Goal: Task Accomplishment & Management: Complete application form

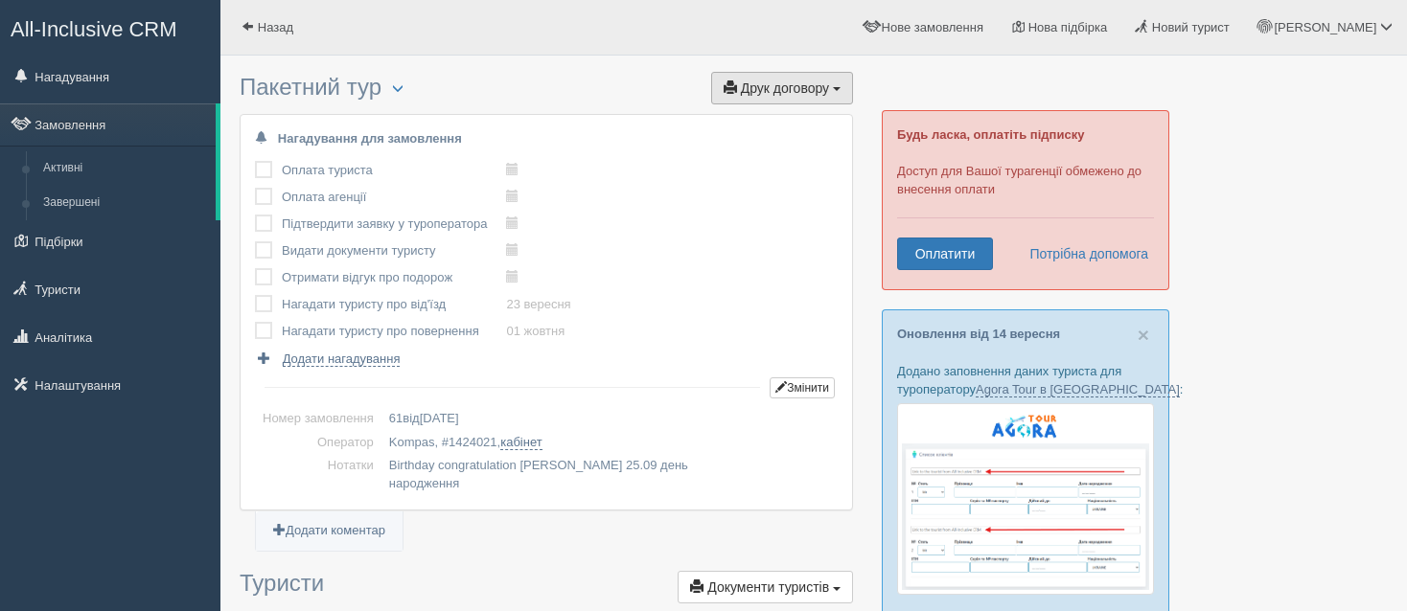
click at [800, 76] on button "Друк договору Друк" at bounding box center [782, 88] width 142 height 33
click at [790, 118] on link "Kompas" at bounding box center [775, 123] width 151 height 32
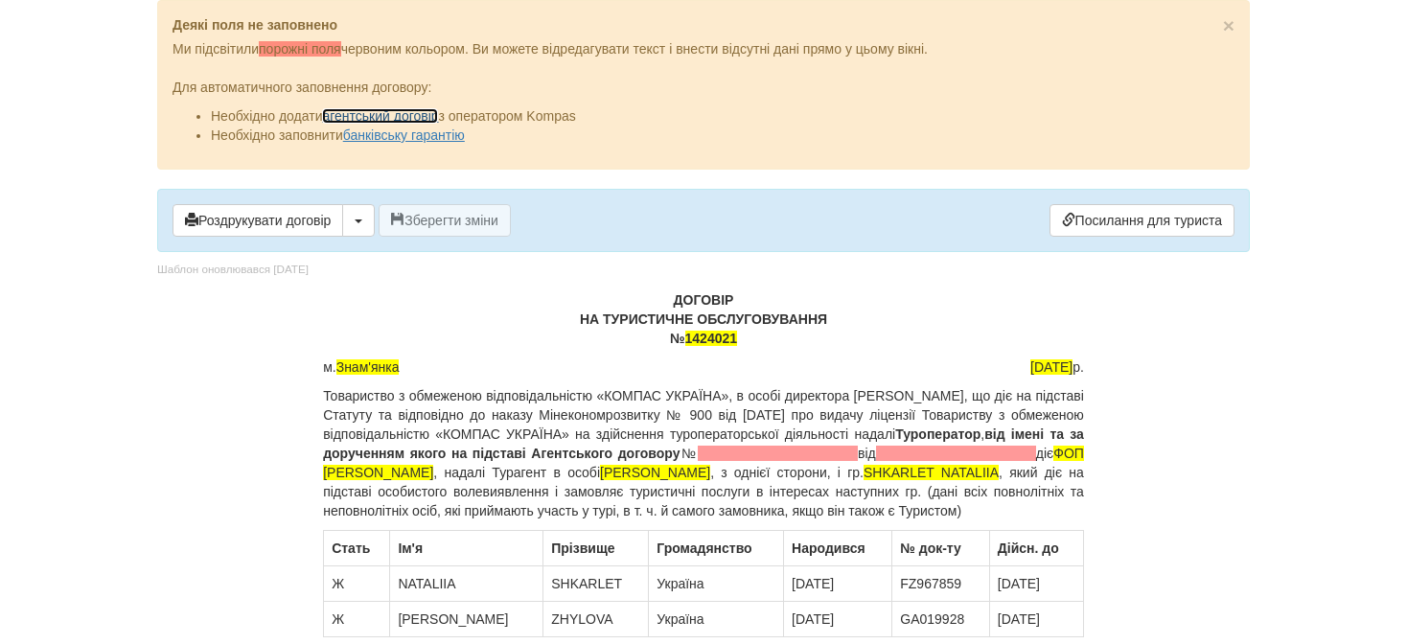
click at [409, 112] on link "агентський договір" at bounding box center [380, 115] width 116 height 15
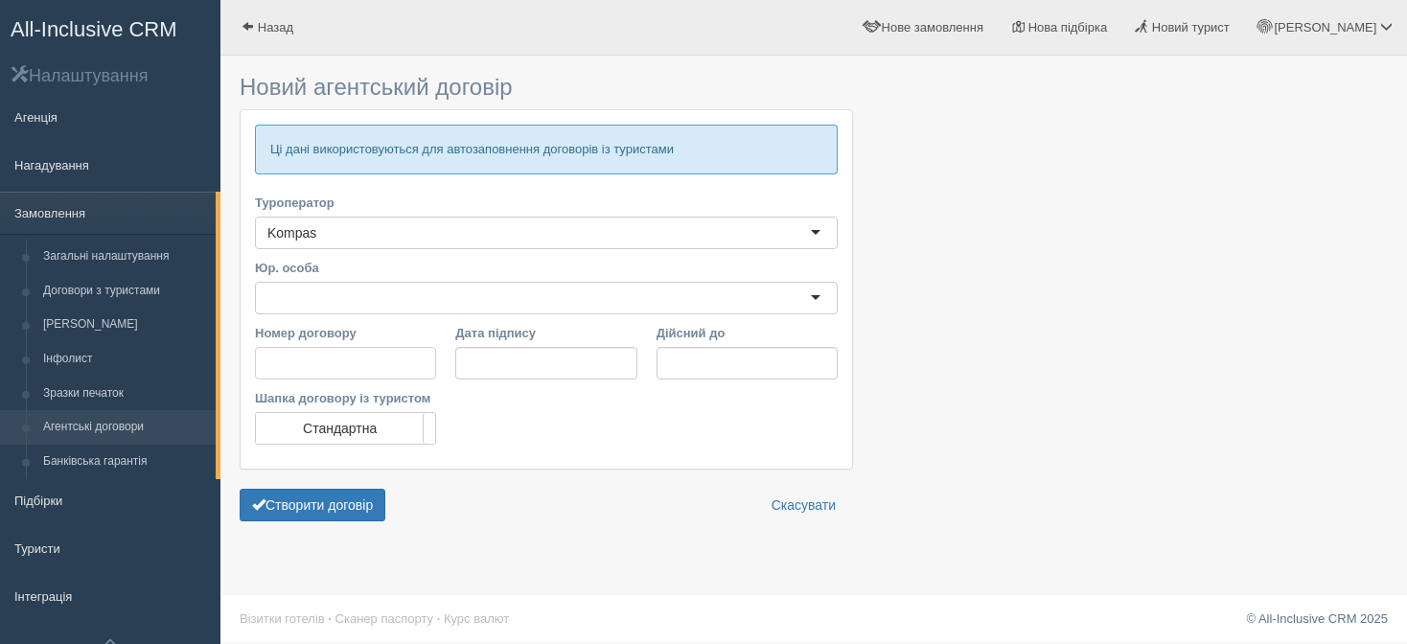
paste input "№110121 від [DATE]"
drag, startPoint x: 352, startPoint y: 361, endPoint x: 420, endPoint y: 367, distance: 68.3
click at [420, 367] on input "№110121 від [DATE]" at bounding box center [345, 363] width 181 height 33
type input "№110121 від [DATE]"
drag, startPoint x: 520, startPoint y: 360, endPoint x: 502, endPoint y: 359, distance: 18.2
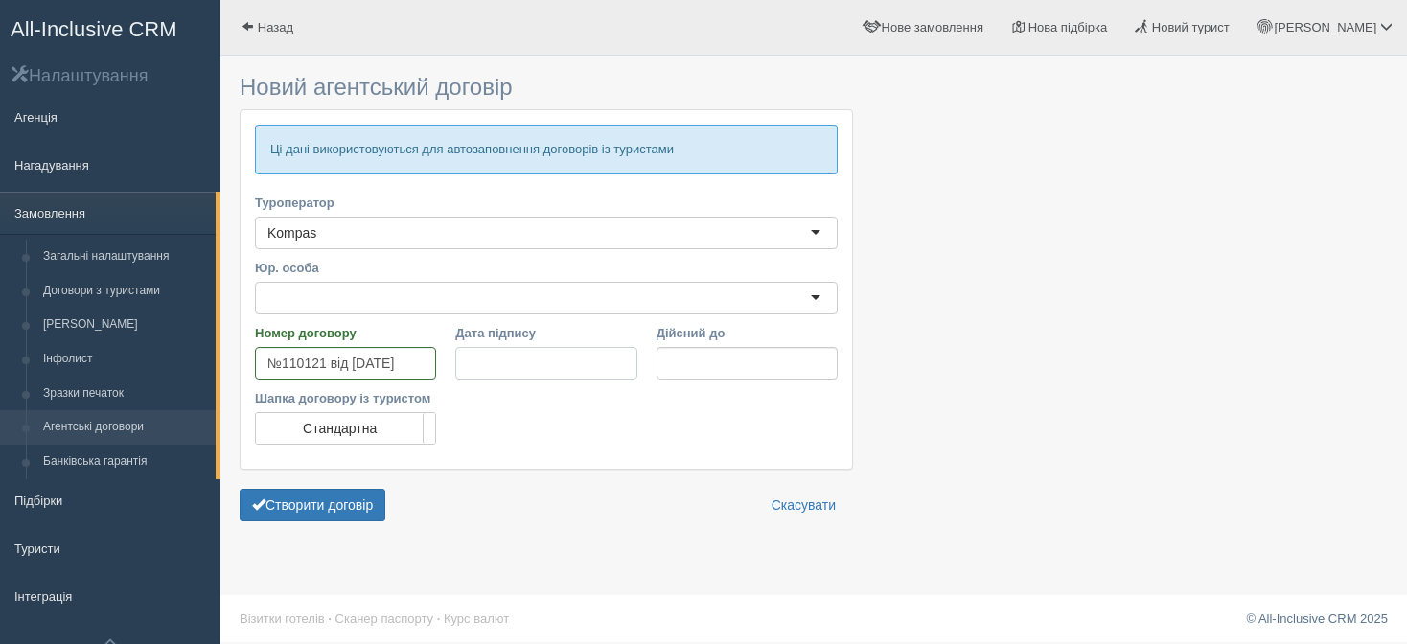
click at [502, 359] on input "Дата підпису" at bounding box center [545, 363] width 181 height 33
type input "[DATE]"
click at [417, 357] on input "№110121 від 11.10.2021" at bounding box center [345, 363] width 181 height 33
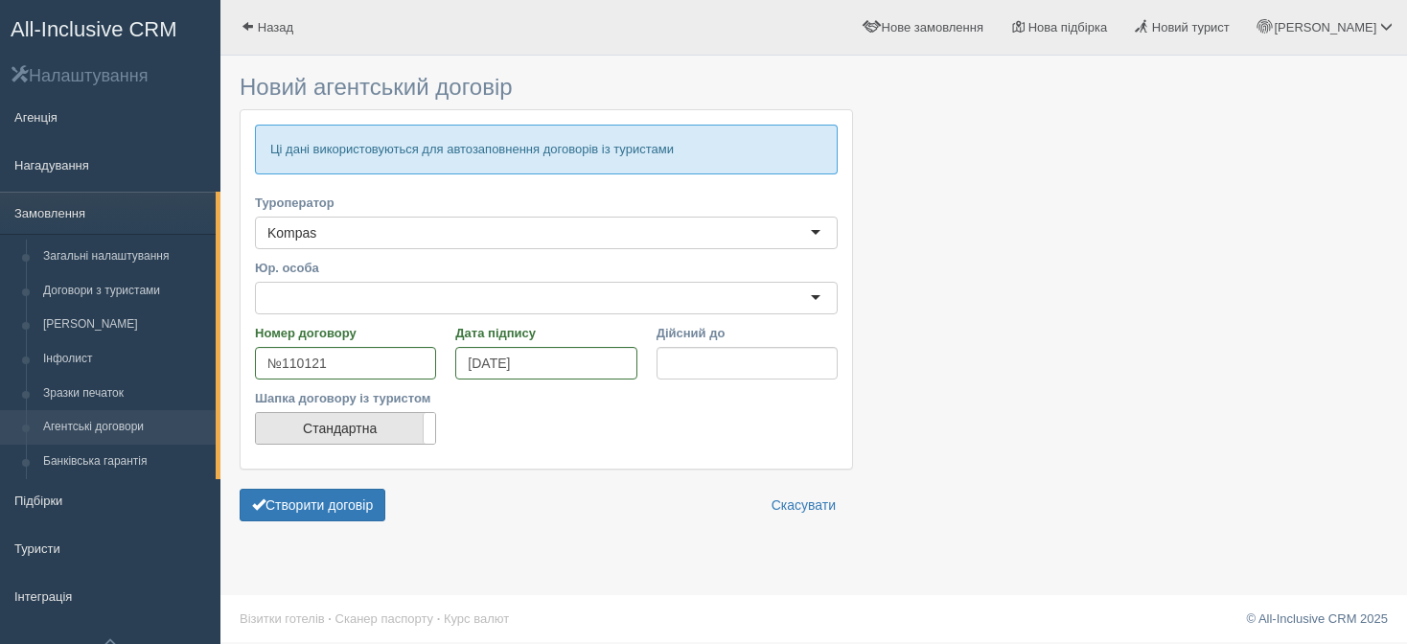
click at [398, 438] on label "Стандартна" at bounding box center [345, 428] width 179 height 31
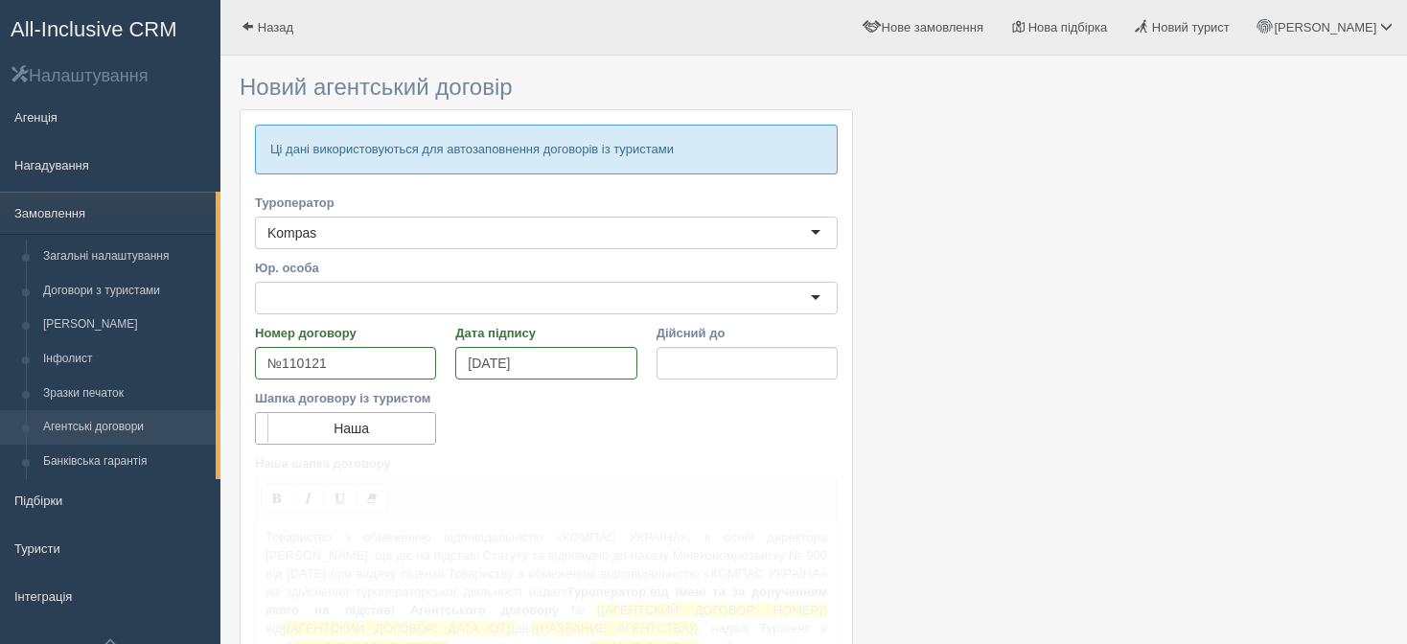
type input "№110121"
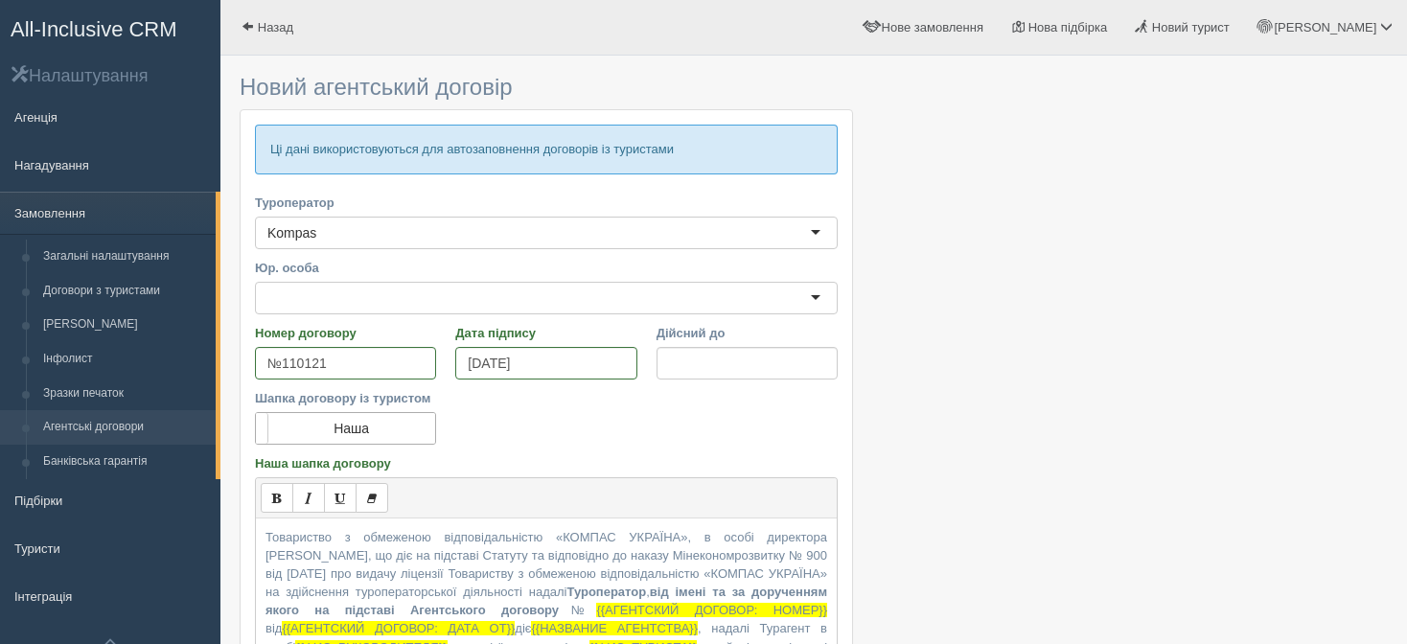
click at [398, 438] on label "Наша" at bounding box center [345, 428] width 179 height 31
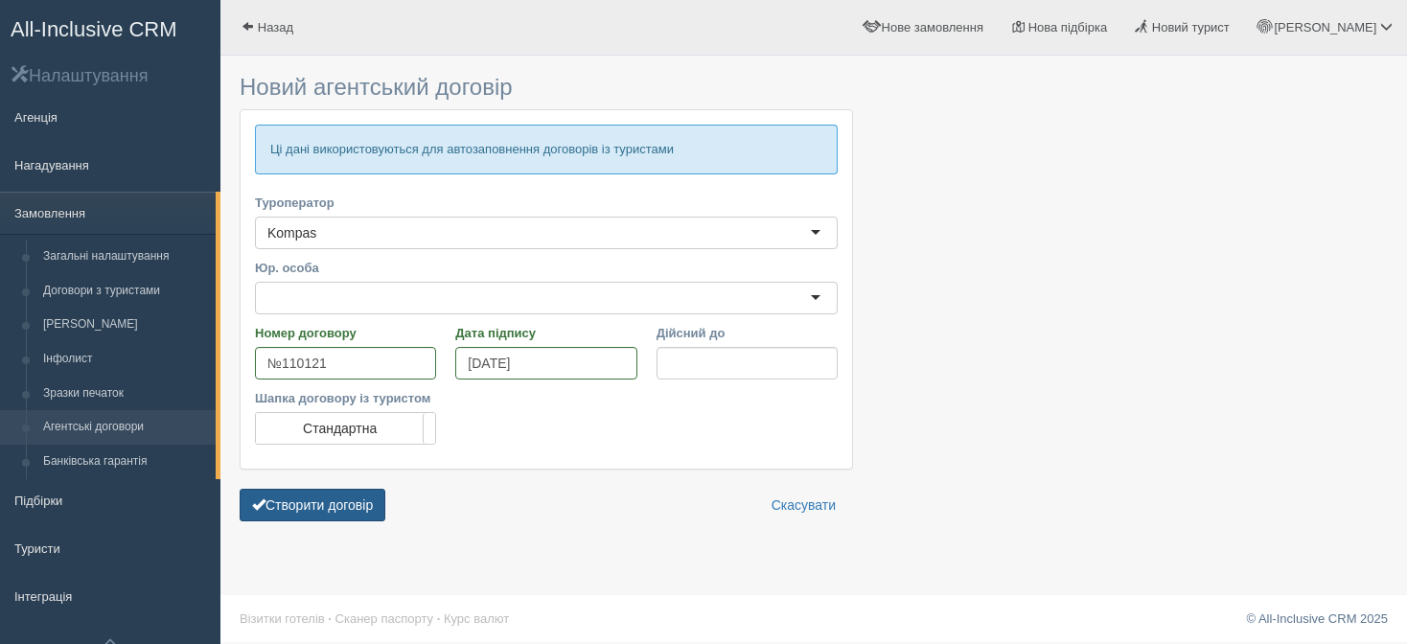
click at [372, 507] on button "Створити договір" at bounding box center [313, 505] width 146 height 33
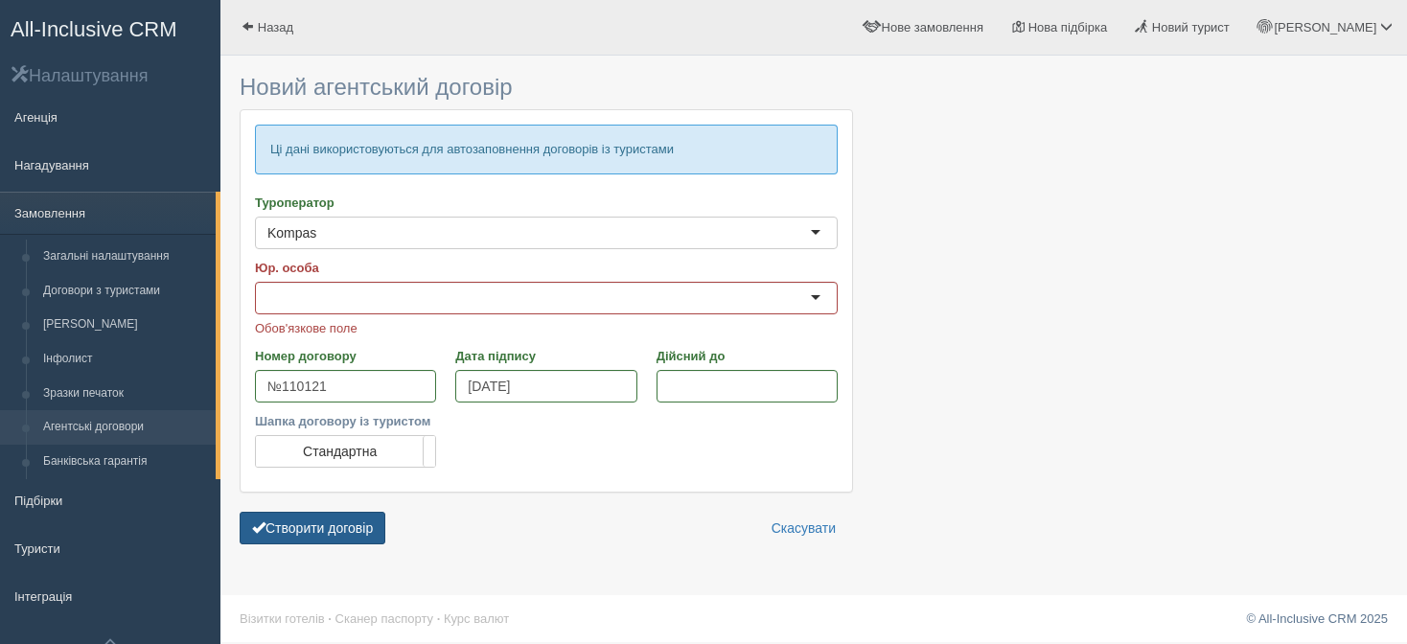
click at [360, 519] on button "Створити договір" at bounding box center [313, 528] width 146 height 33
click at [103, 193] on link "Замовлення" at bounding box center [108, 213] width 216 height 42
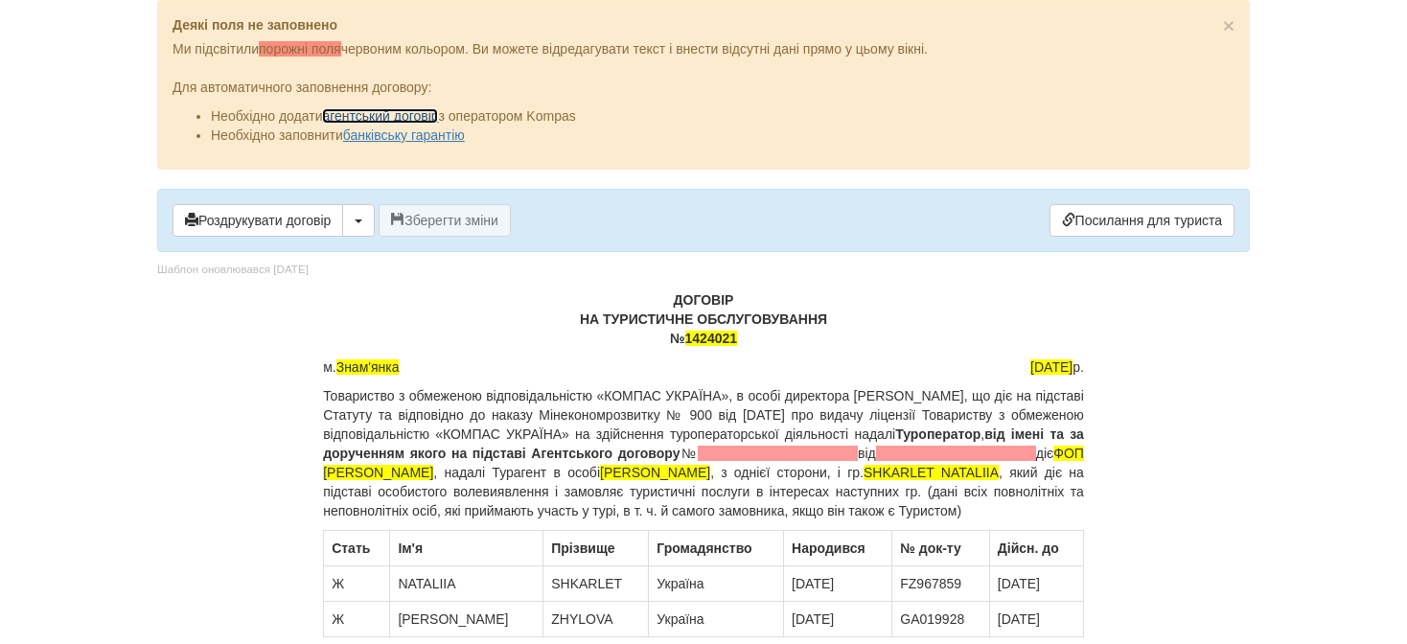
click at [390, 112] on link "агентський договір" at bounding box center [380, 115] width 116 height 15
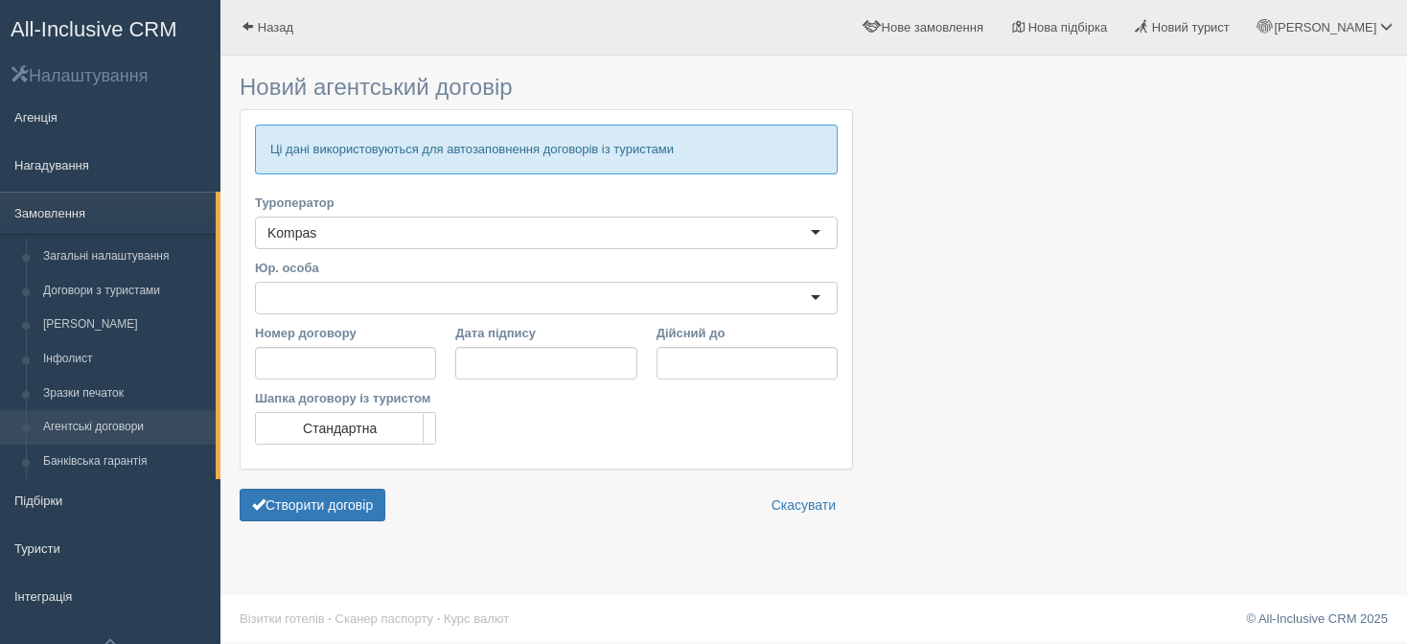
scroll to position [78, 0]
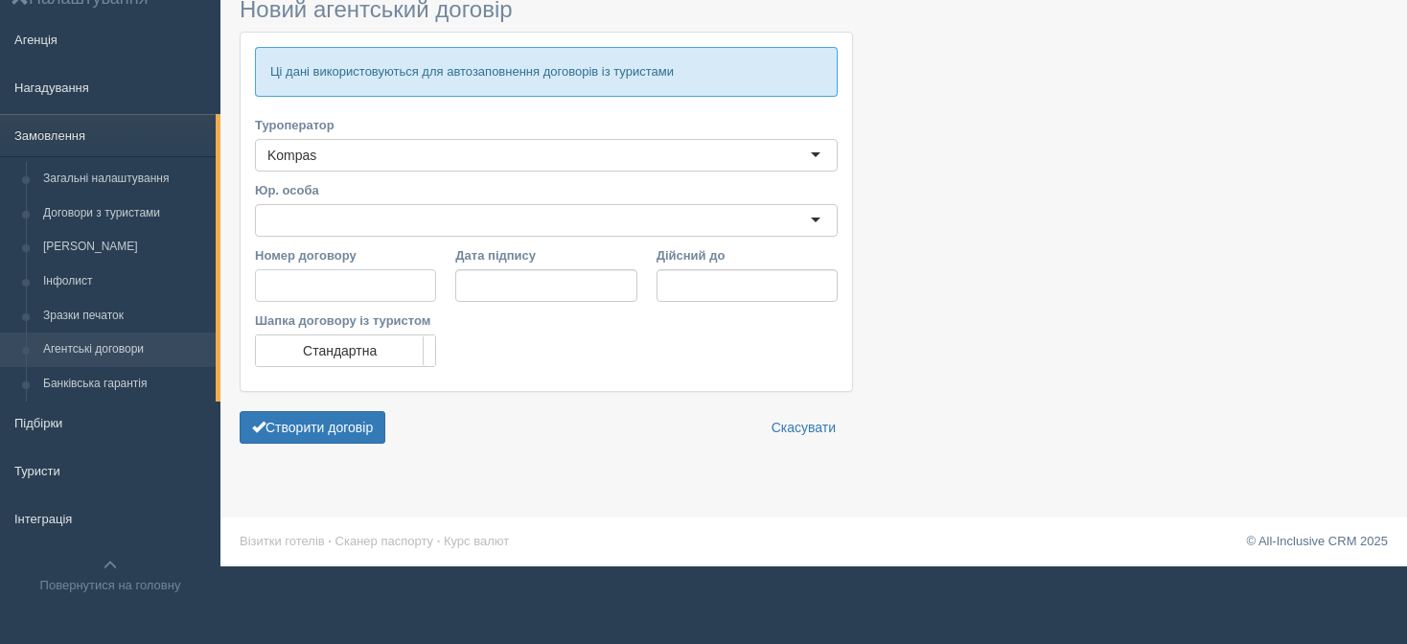
click at [268, 281] on input "Номер договору" at bounding box center [345, 285] width 181 height 33
paste input "11.10.2021"
type input "11.10.2021"
click at [507, 281] on input "Дата підпису" at bounding box center [545, 285] width 181 height 33
click at [497, 286] on input "11.02.2021" at bounding box center [545, 285] width 181 height 33
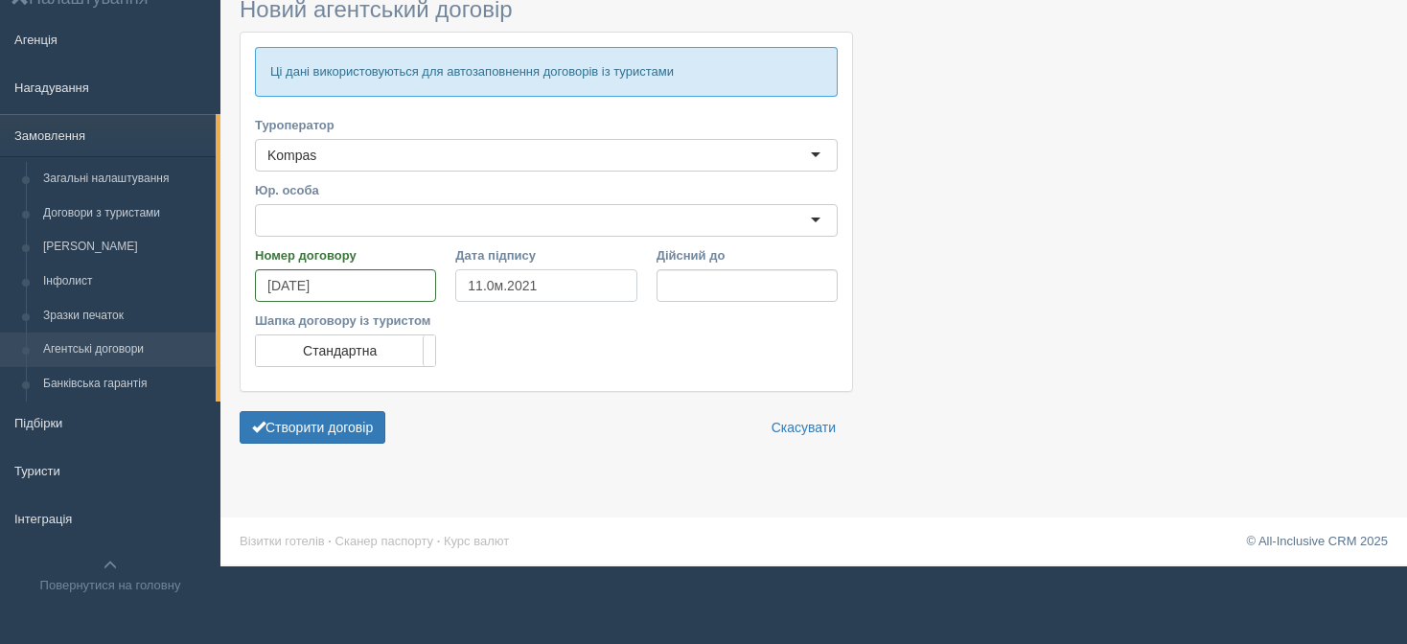
click at [585, 284] on input "11.0м.2021" at bounding box center [545, 285] width 181 height 33
type input "1д.мм.рррр"
type input "11.10.2021"
click at [354, 287] on input "11.10.2021" at bounding box center [345, 285] width 181 height 33
type input "110121"
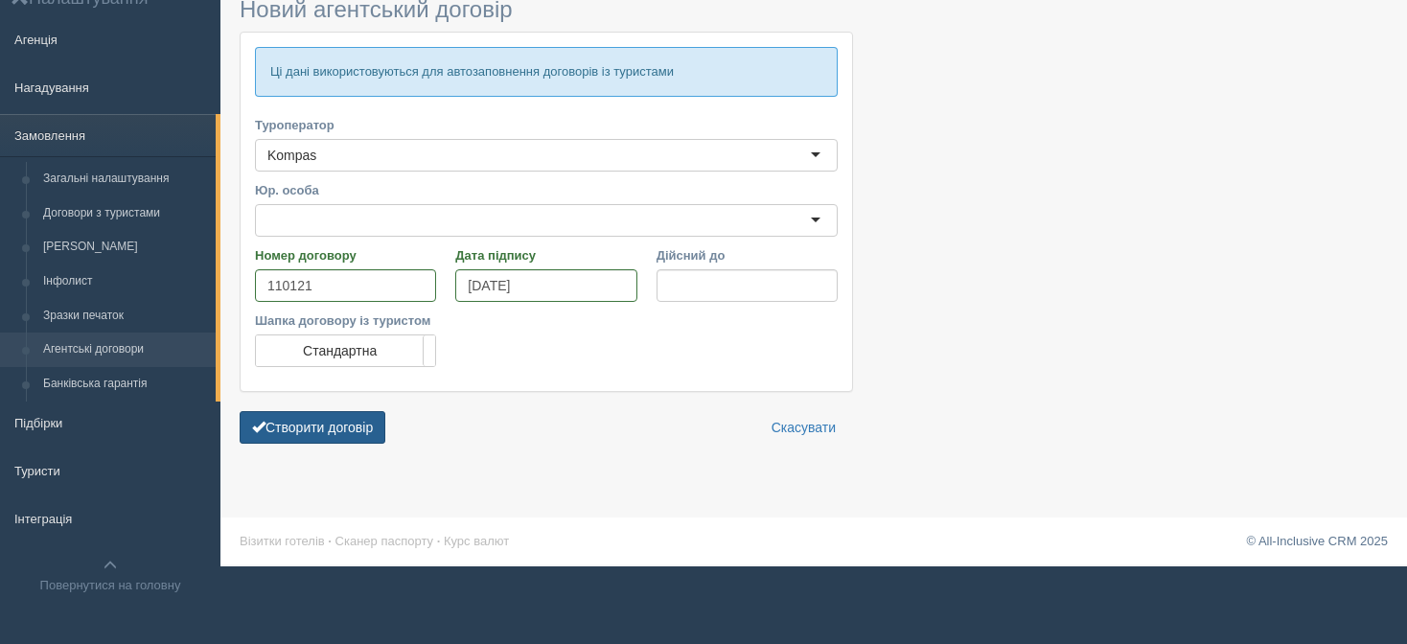
click at [359, 431] on button "Створити договір" at bounding box center [313, 427] width 146 height 33
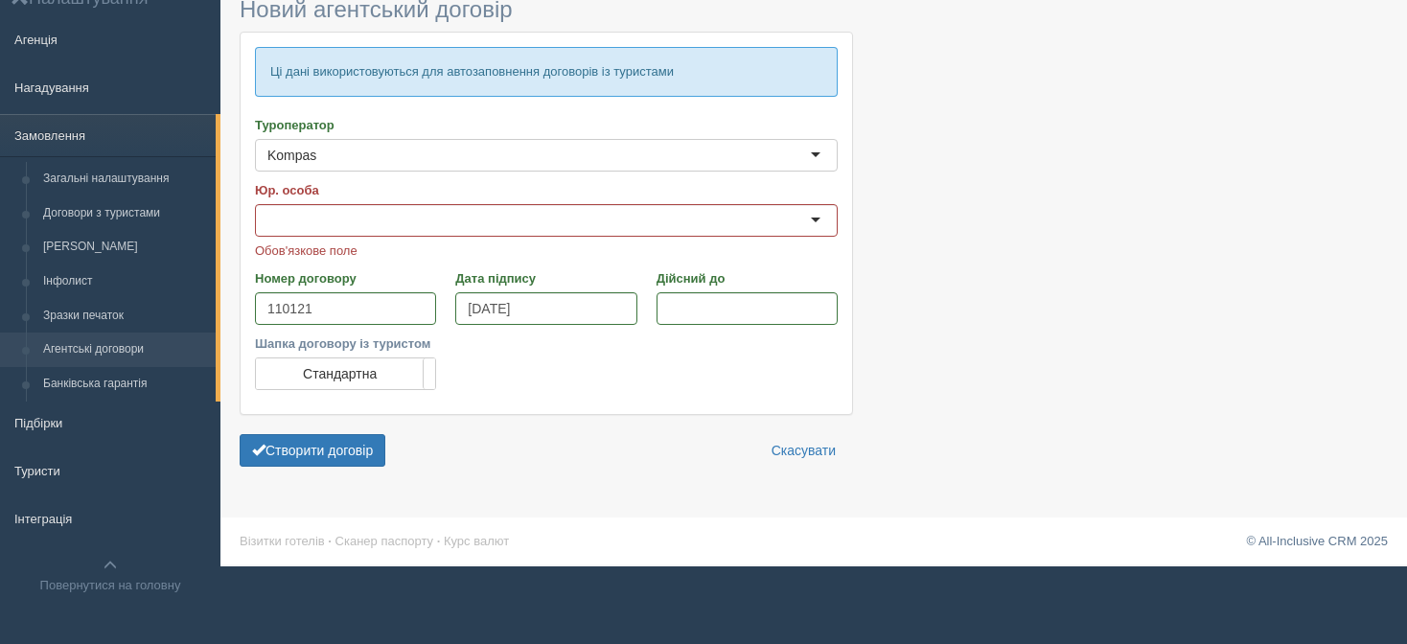
click at [631, 220] on div at bounding box center [546, 220] width 583 height 33
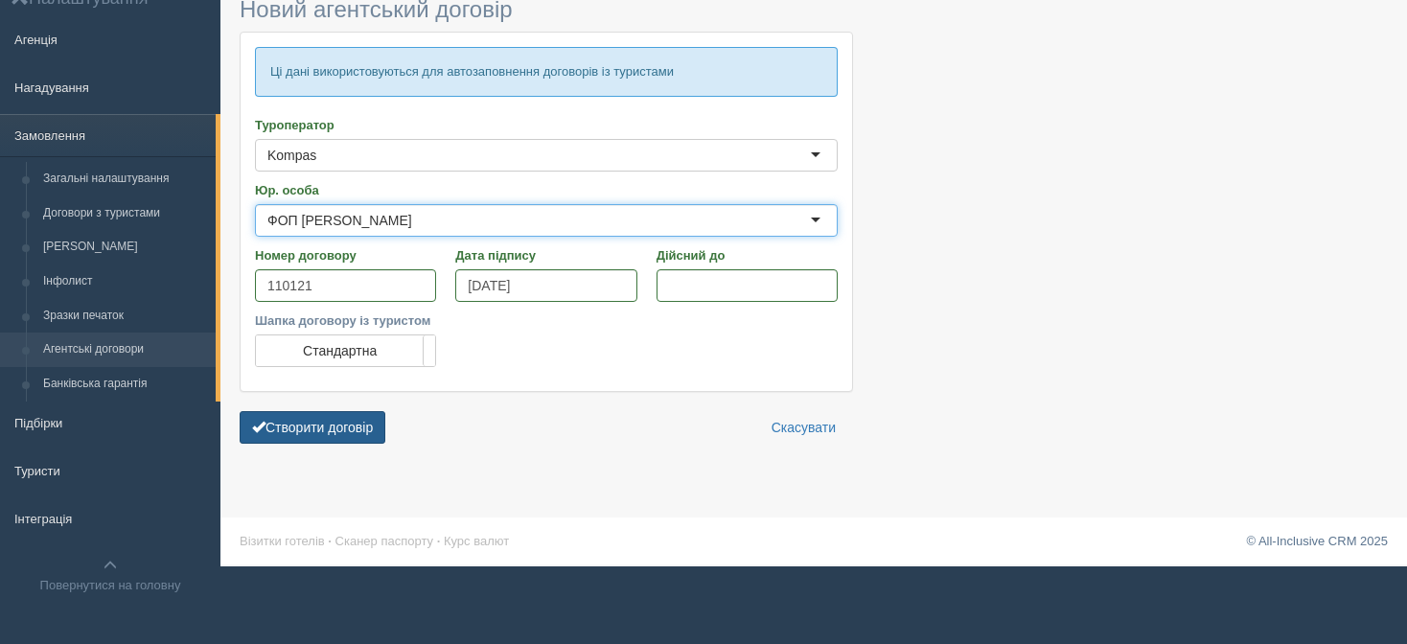
click at [339, 424] on button "Створити договір" at bounding box center [313, 427] width 146 height 33
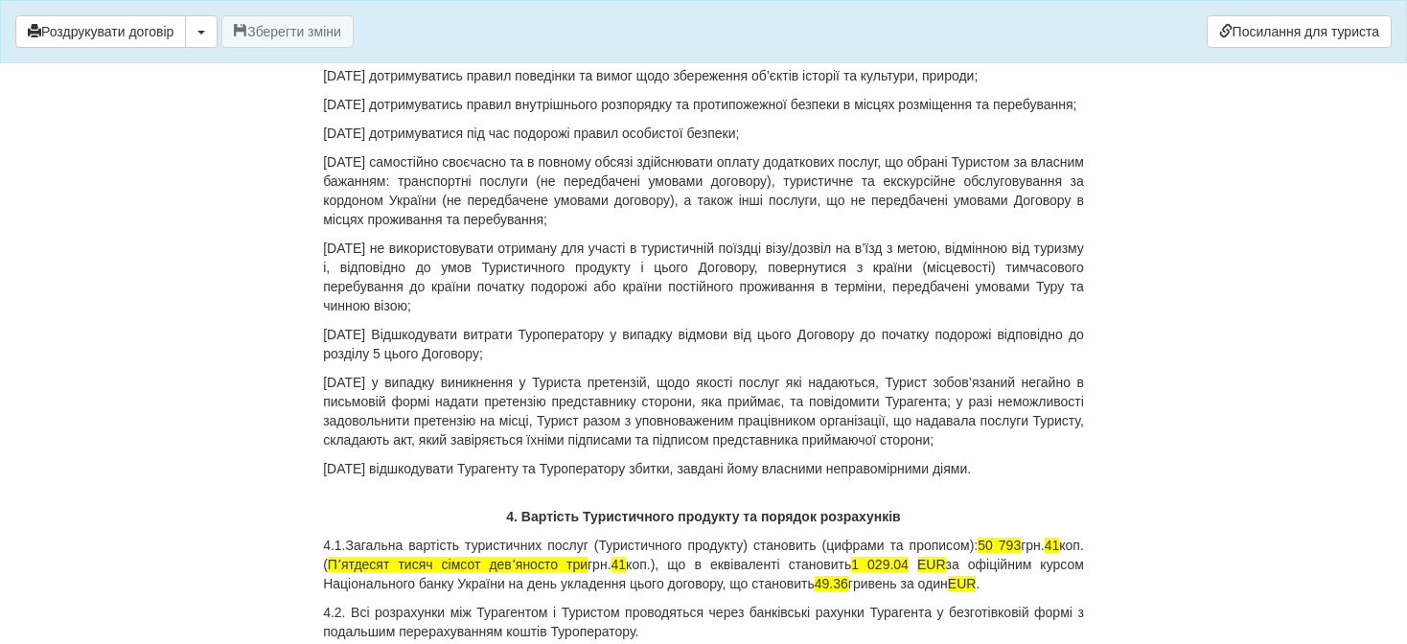
scroll to position [5558, 0]
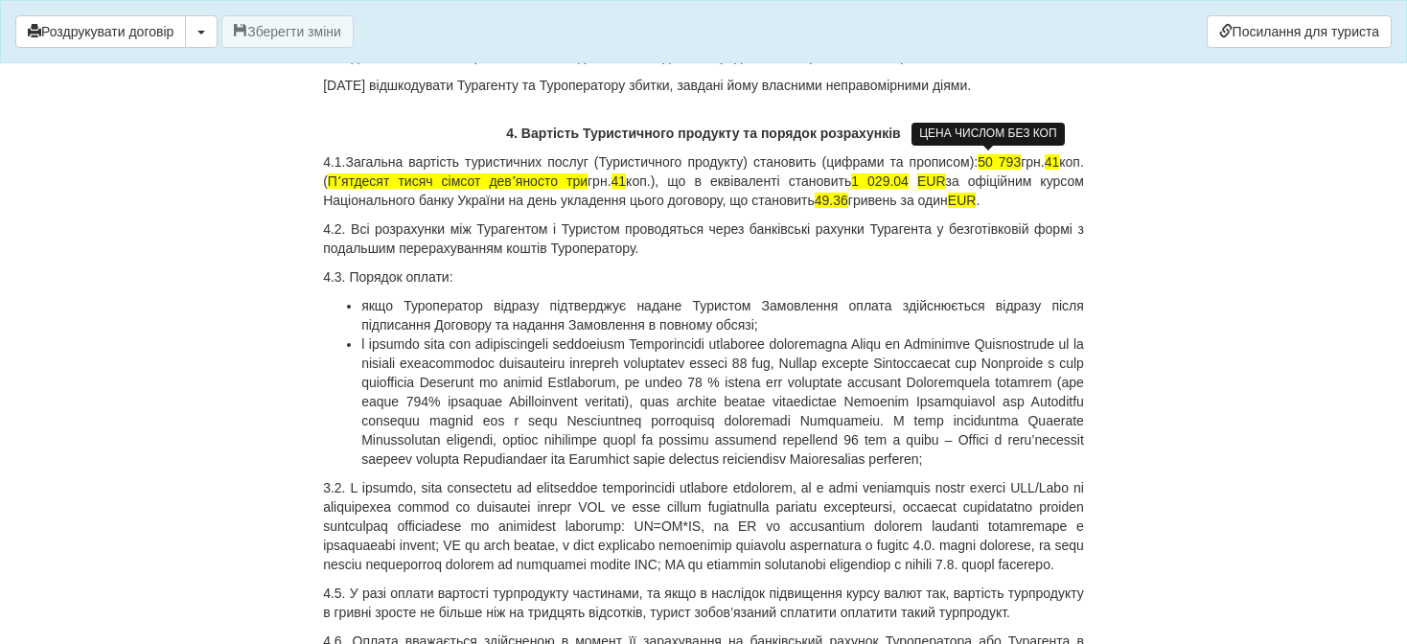
click at [980, 160] on span "50 793" at bounding box center [998, 161] width 43 height 15
click at [1009, 162] on p "4.1.Загальна вартість туристичних послуг (Туристичного продукту) становить (циф…" at bounding box center [703, 180] width 761 height 57
click at [1055, 165] on p "4.1.Загальна вартість туристичних послуг (Туристичного продукту) становить (циф…" at bounding box center [703, 180] width 761 height 57
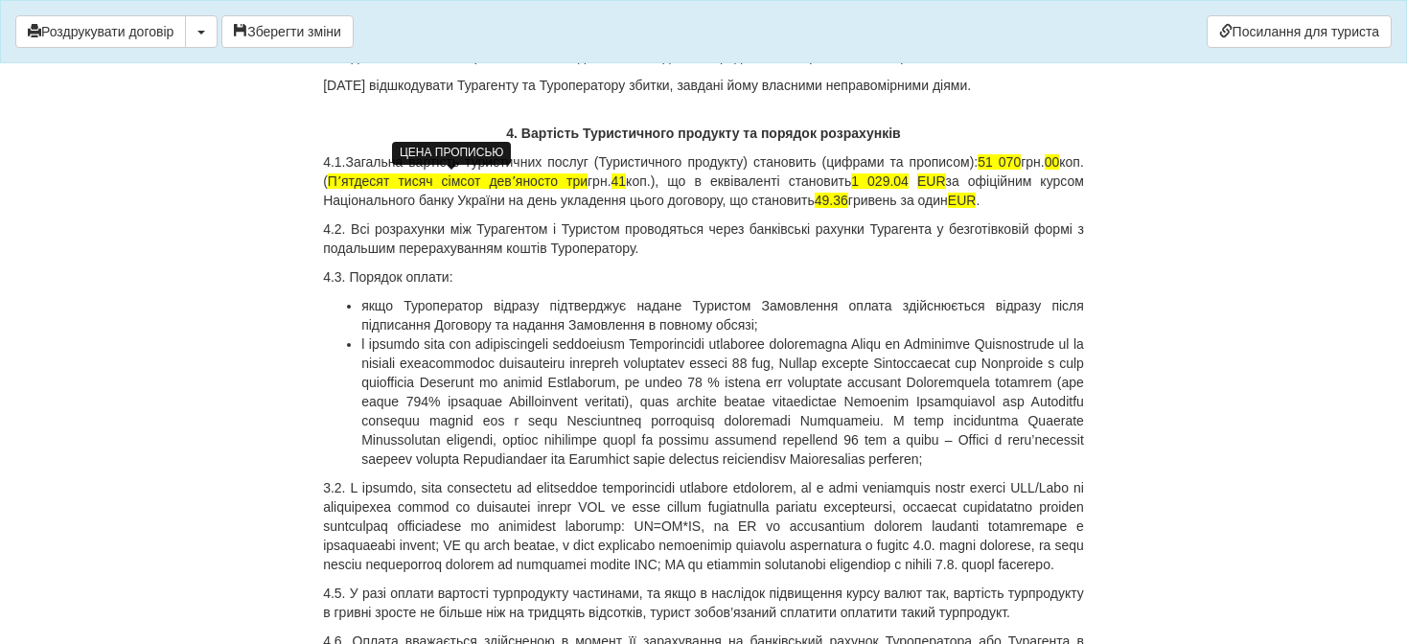
click at [472, 178] on span "Пʼятдесят тисяч сімсот девʼяносто три" at bounding box center [458, 180] width 260 height 15
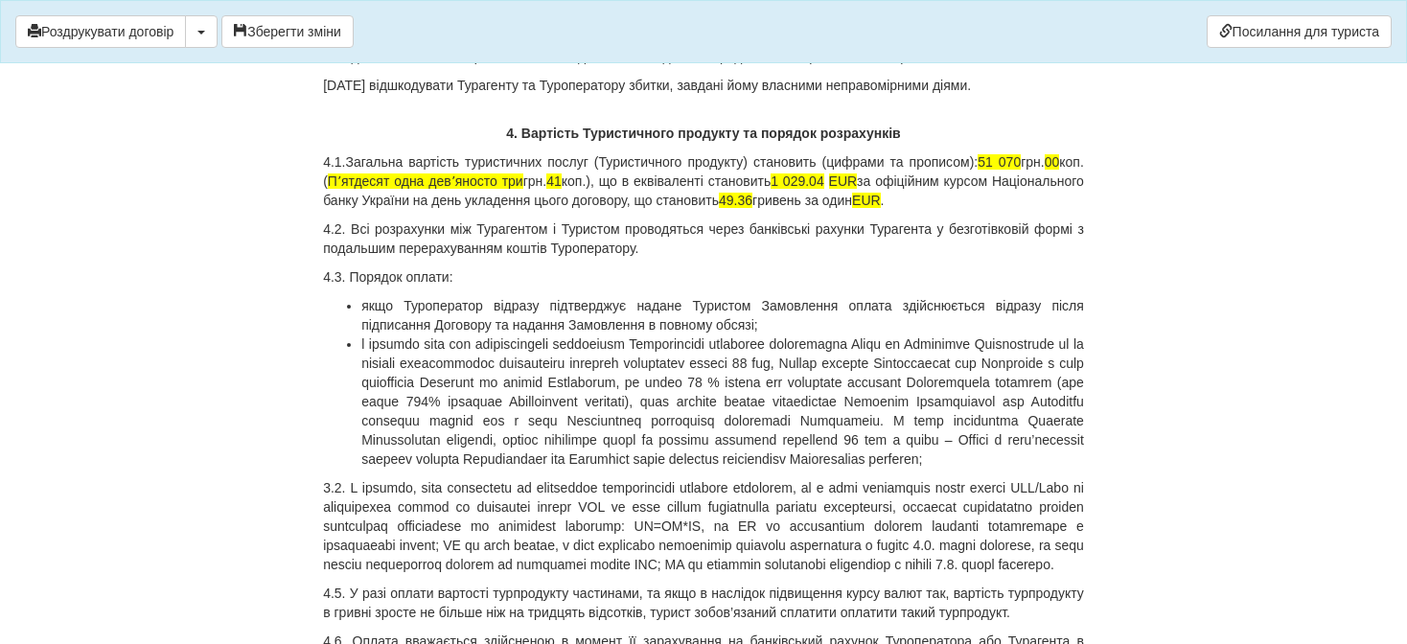
click at [537, 179] on p "4.1.Загальна вартість туристичних послуг (Туристичного продукту) становить (циф…" at bounding box center [703, 180] width 761 height 57
click at [598, 177] on p "4.1.Загальна вартість туристичних послуг (Туристичного продукту) становить (циф…" at bounding box center [703, 180] width 761 height 57
click at [879, 187] on p "4.1.Загальна вартість туристичних послуг (Туристичного продукту) становить (циф…" at bounding box center [703, 180] width 761 height 57
click at [826, 178] on span "1 034.04" at bounding box center [799, 180] width 53 height 15
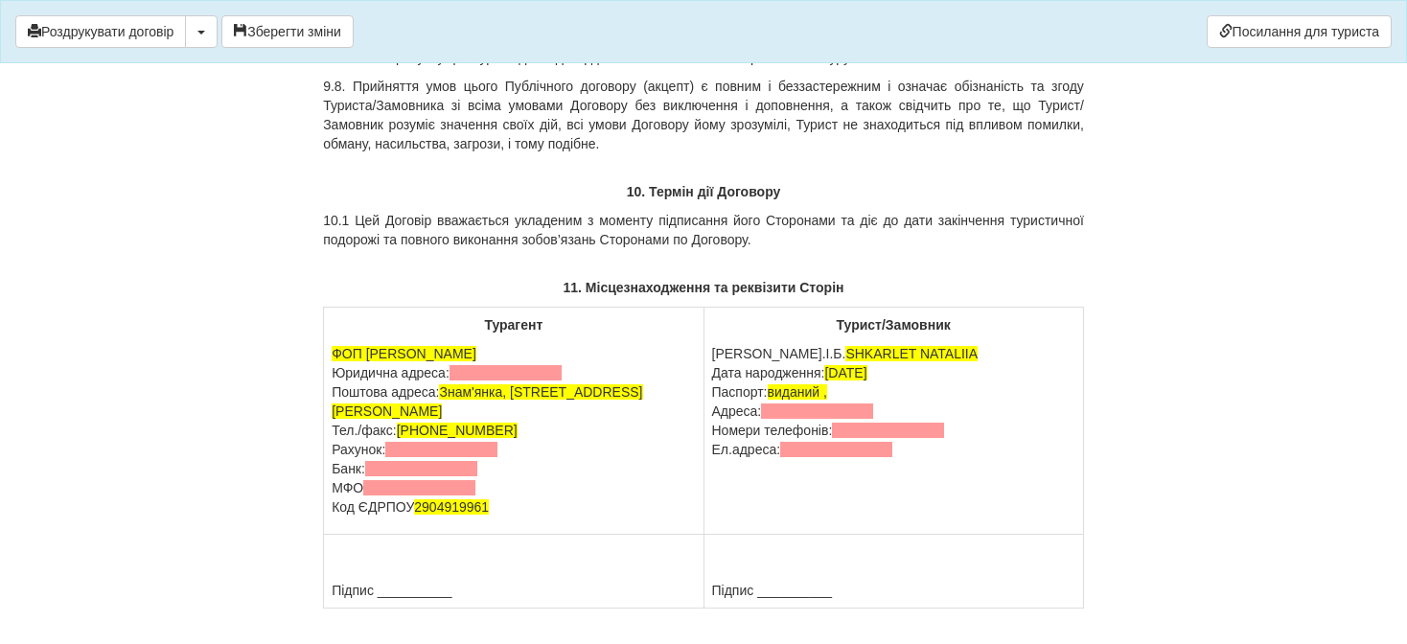
scroll to position [11020, 0]
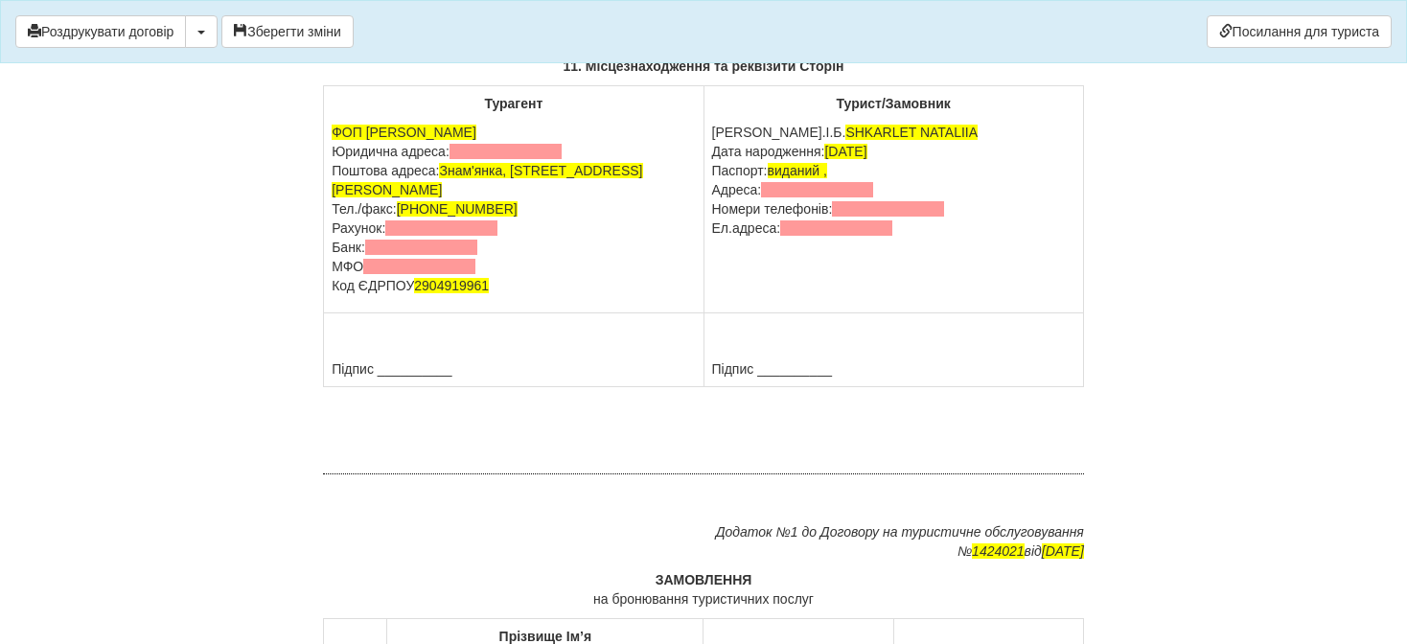
drag, startPoint x: 329, startPoint y: 307, endPoint x: 488, endPoint y: 346, distance: 163.8
click at [488, 313] on td "Турагент ФОП Пудич Тетяна Миколаївна Юридична адреса: Поштова адреса: Знам'янка…" at bounding box center [513, 199] width 379 height 227
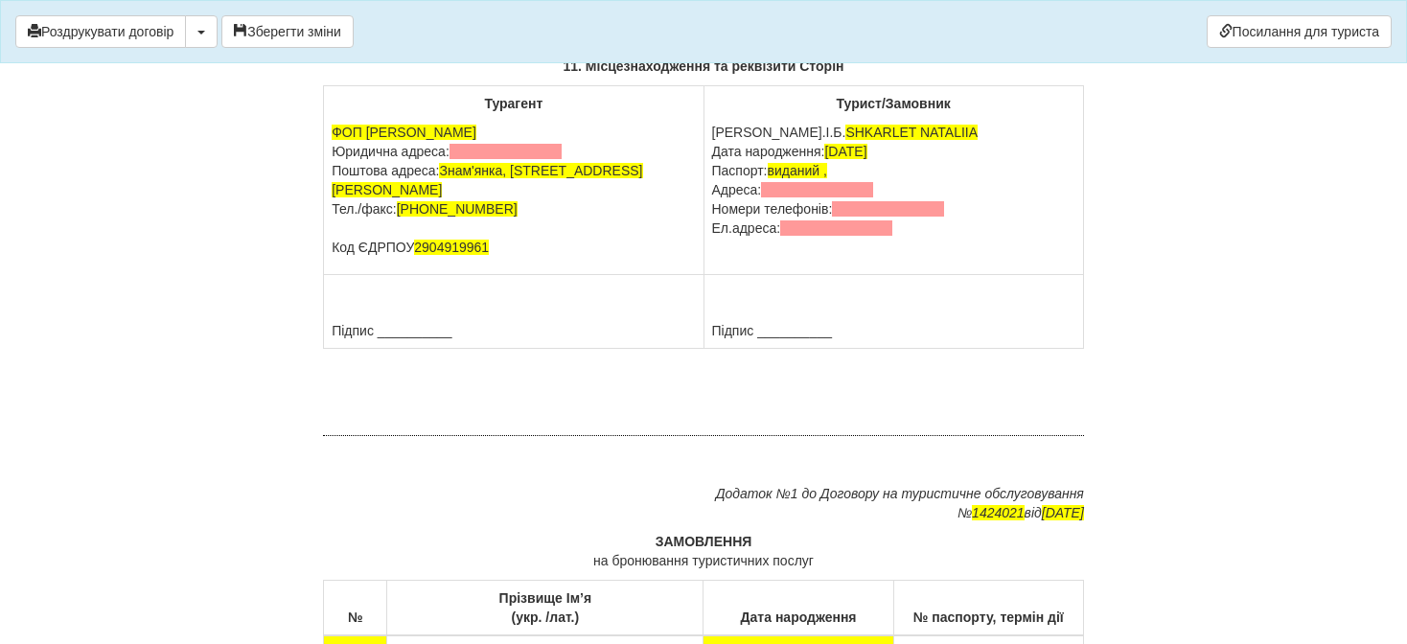
drag, startPoint x: 712, startPoint y: 247, endPoint x: 951, endPoint y: 372, distance: 269.2
click at [951, 349] on tbody "Турагент ФОП Пудич Тетяна Миколаївна Юридична адреса: Поштова адреса: Знам'янка…" at bounding box center [704, 217] width 760 height 263
click at [948, 275] on td "Турист/Замовник П.І.Б. SHKARLET NATALIIA Дата народження: 03.09.1962 Паспорт: в…" at bounding box center [892, 180] width 379 height 189
drag, startPoint x: 712, startPoint y: 249, endPoint x: 910, endPoint y: 323, distance: 211.6
click at [910, 238] on p "П.І.Б. SHKARLET NATALIIA Дата народження: 03.09.1962 Паспорт: виданий , Адреса:…" at bounding box center [893, 180] width 363 height 115
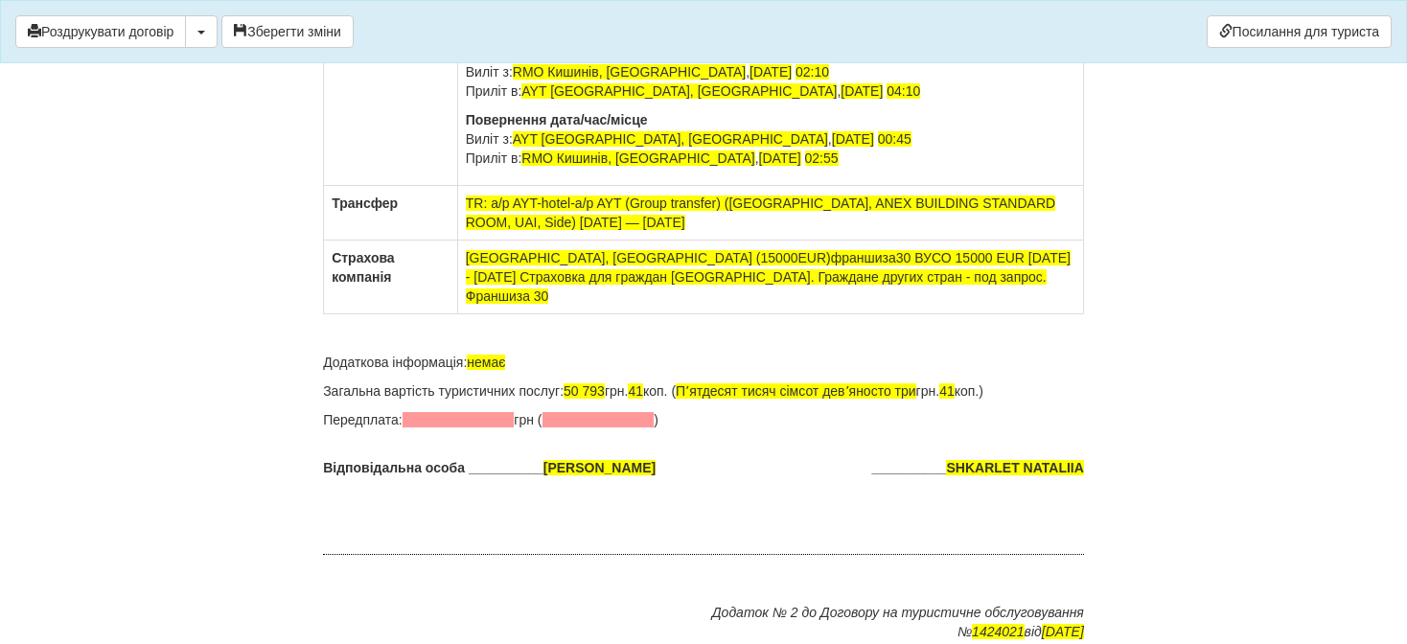
scroll to position [12074, 0]
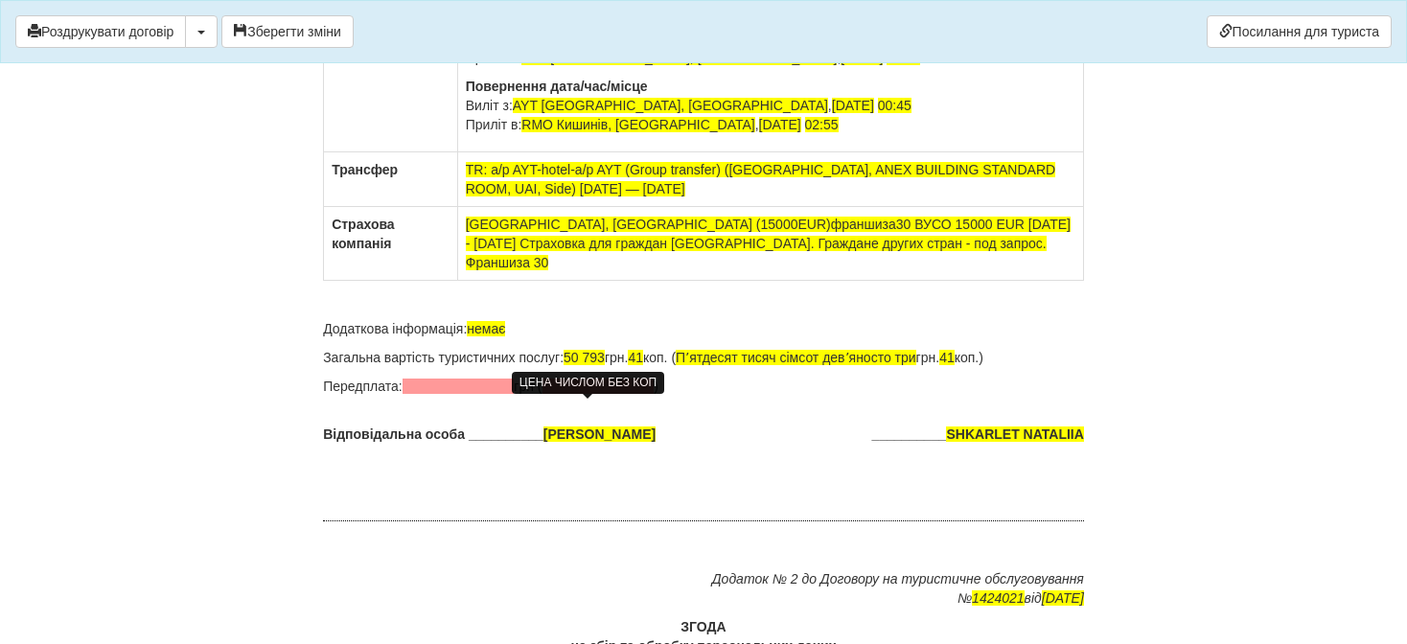
click at [580, 365] on span "50 793" at bounding box center [583, 357] width 41 height 15
click at [608, 367] on p "Загальна вартість туристичних послуг: 51 793 грн. 41 коп. ( Пʼятдесят тисяч сім…" at bounding box center [703, 357] width 761 height 19
click at [643, 365] on span "41" at bounding box center [635, 357] width 15 height 15
click at [904, 367] on p "Загальна вартість туристичних послуг: 51 070 грн. 00 коп. ( Пʼятдесят тисяч сім…" at bounding box center [703, 357] width 761 height 19
click at [914, 367] on p "Загальна вартість туристичних послуг: 51 070 грн. 00 коп. ( Пʼятдесят одна тися…" at bounding box center [703, 357] width 761 height 19
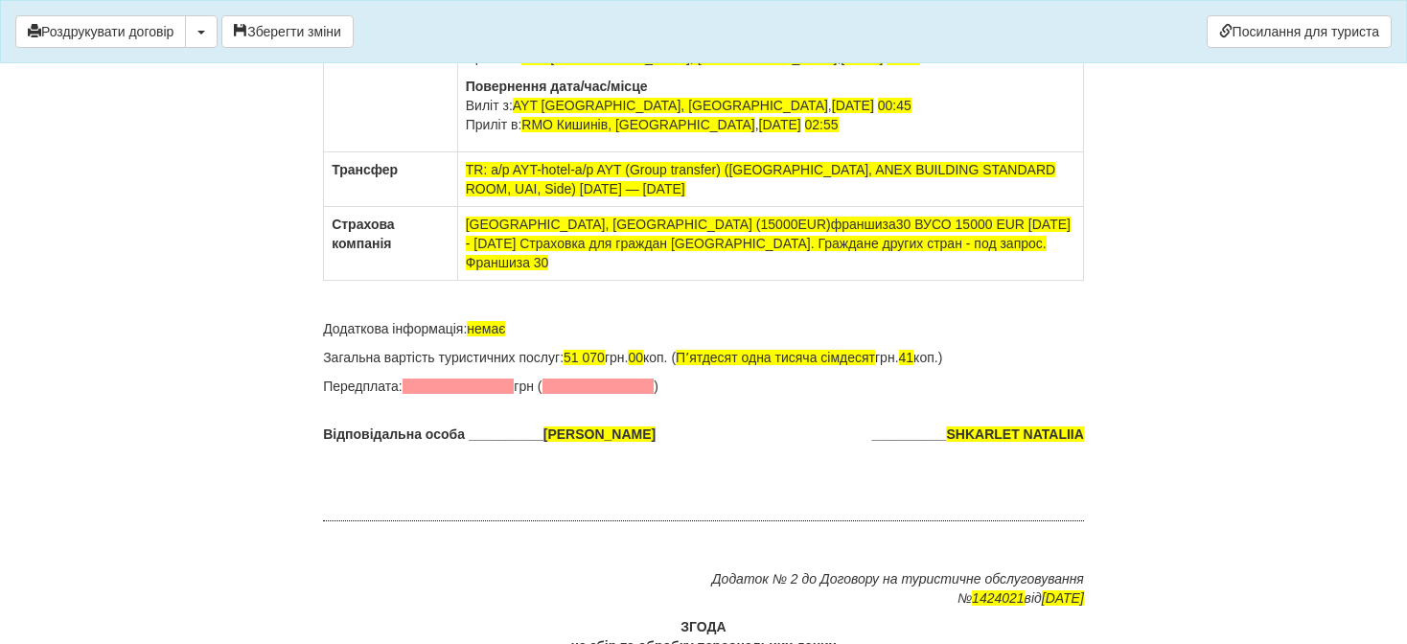
click at [941, 367] on p "Загальна вартість туристичних послуг: 51 070 грн. 00 коп. ( Пʼятдесят одна тися…" at bounding box center [703, 357] width 761 height 19
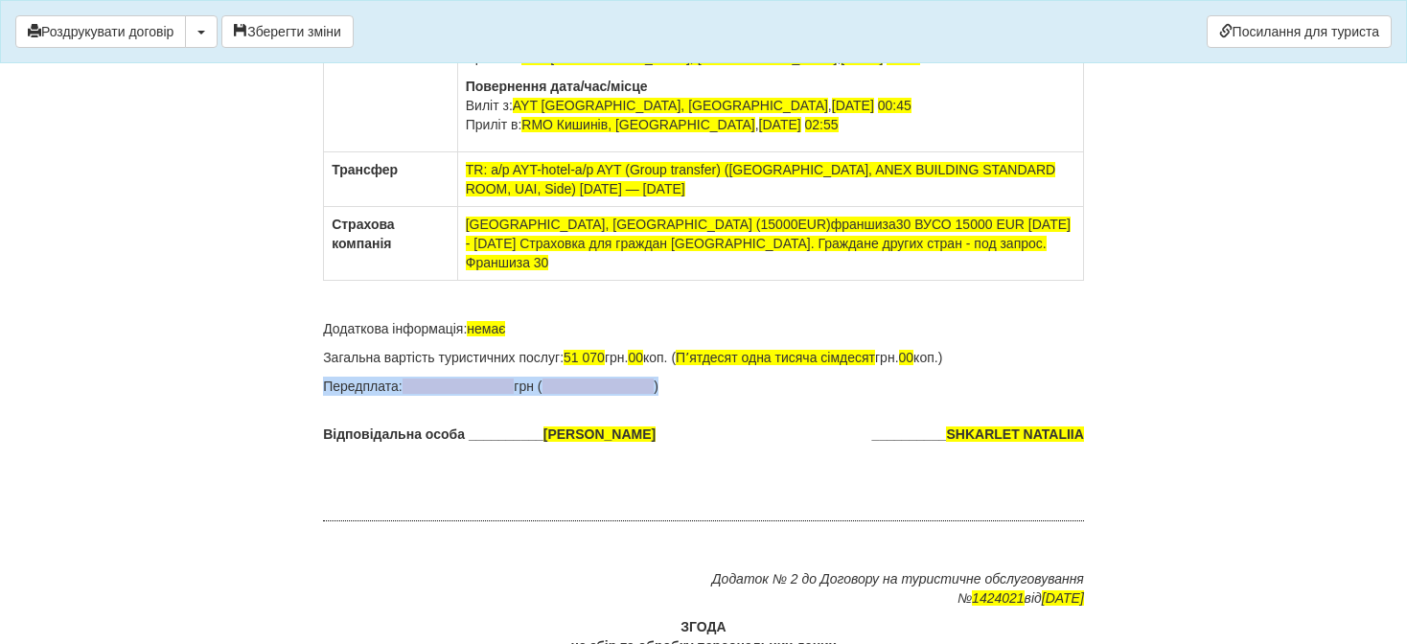
drag, startPoint x: 672, startPoint y: 442, endPoint x: 325, endPoint y: 444, distance: 346.9
click at [325, 396] on p "Передплата: грн ( )" at bounding box center [703, 386] width 761 height 19
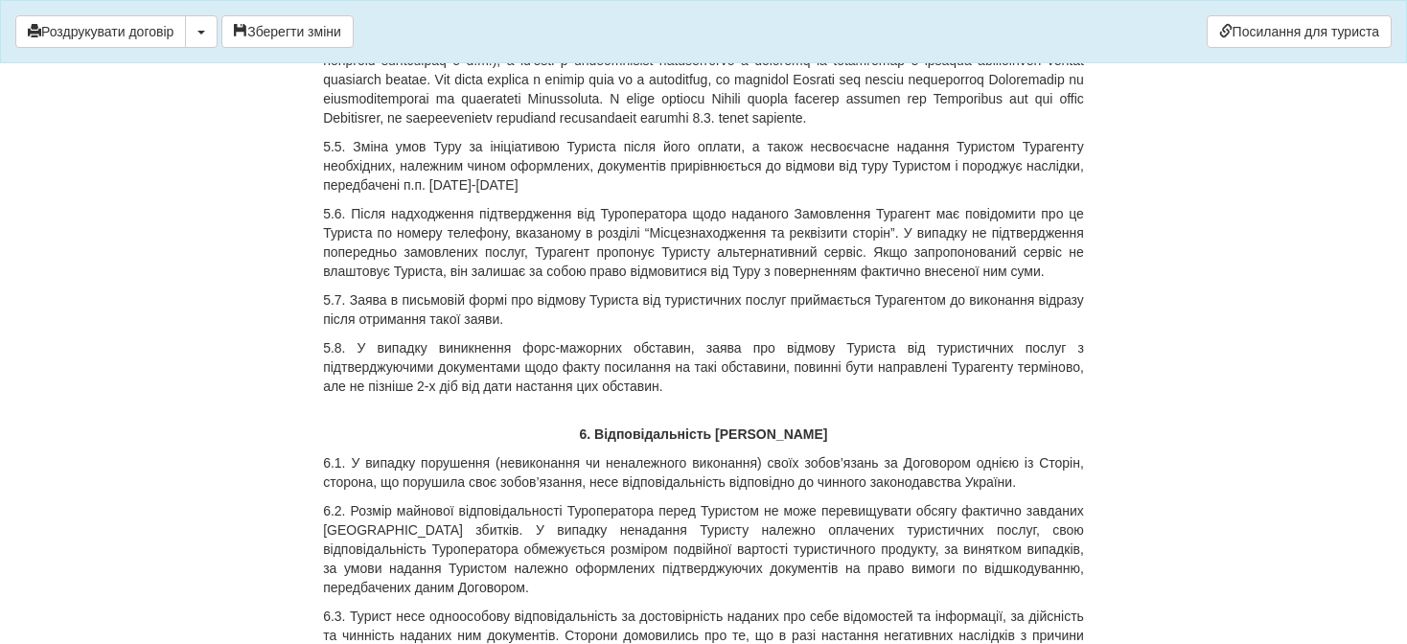
scroll to position [7091, 0]
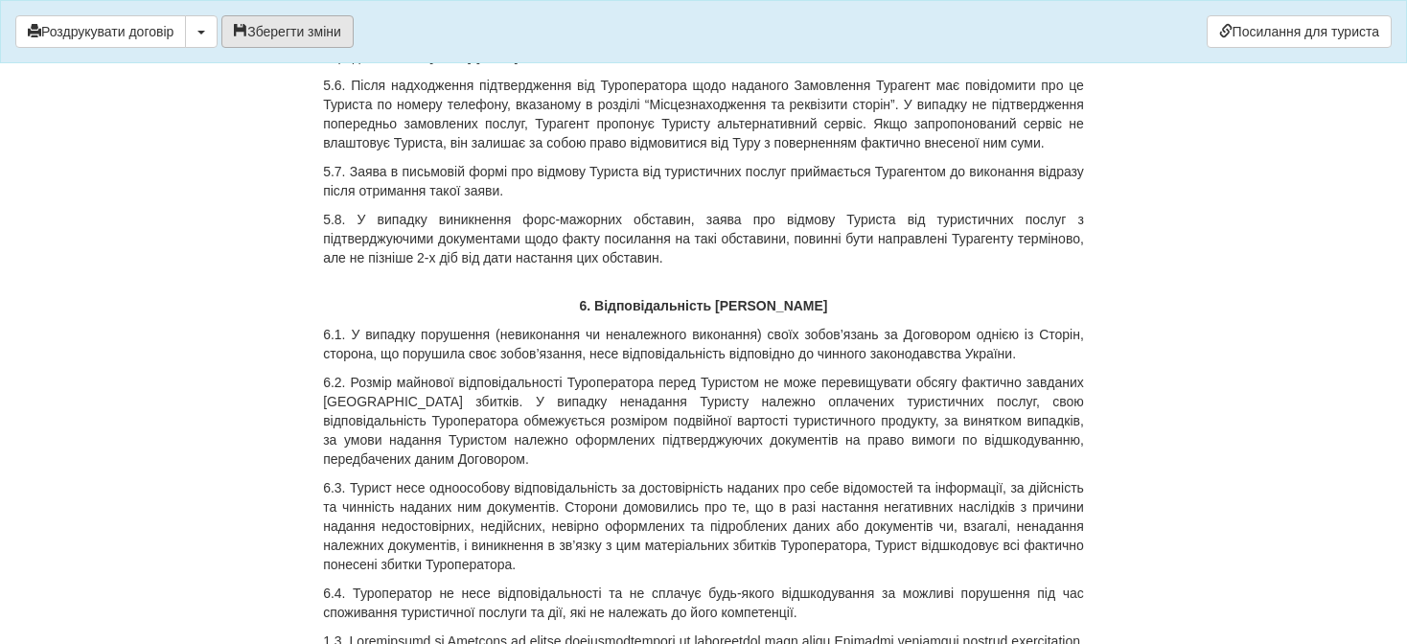
click at [267, 29] on button "Зберегти зміни" at bounding box center [287, 31] width 132 height 33
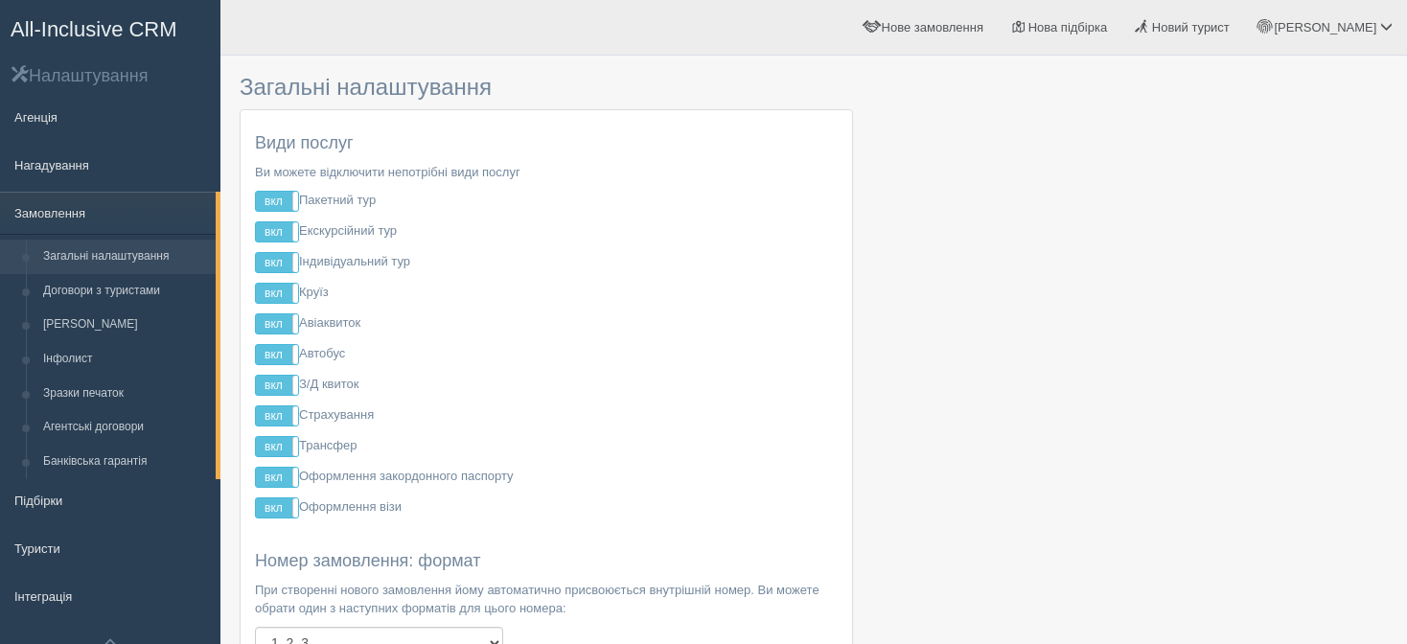
click at [92, 207] on link "Замовлення" at bounding box center [108, 213] width 216 height 42
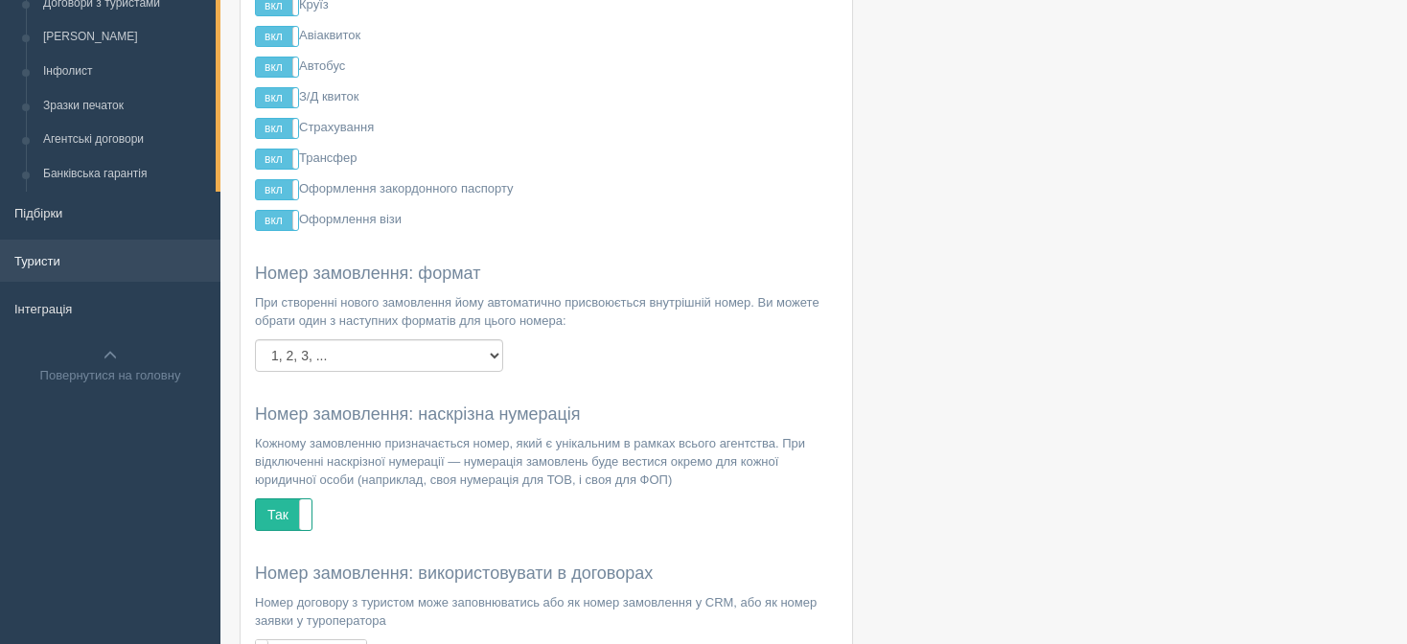
scroll to position [383, 0]
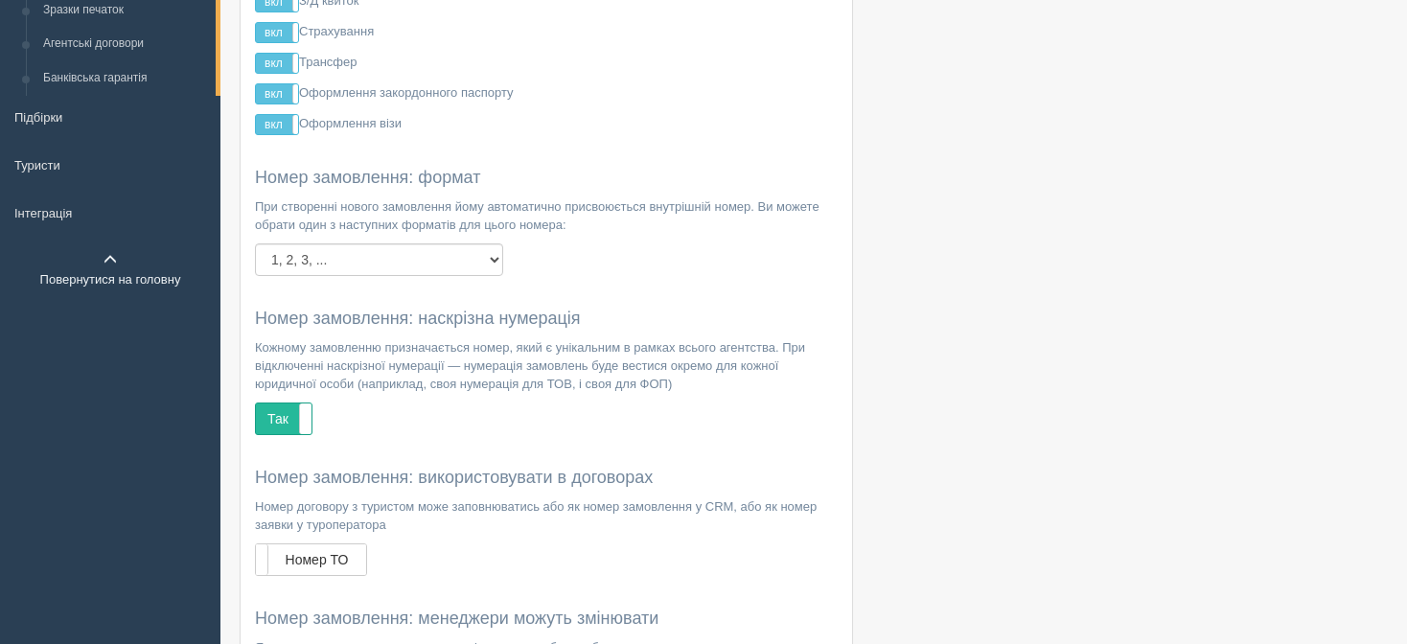
click at [152, 286] on link "Повернутися на головну" at bounding box center [110, 270] width 220 height 60
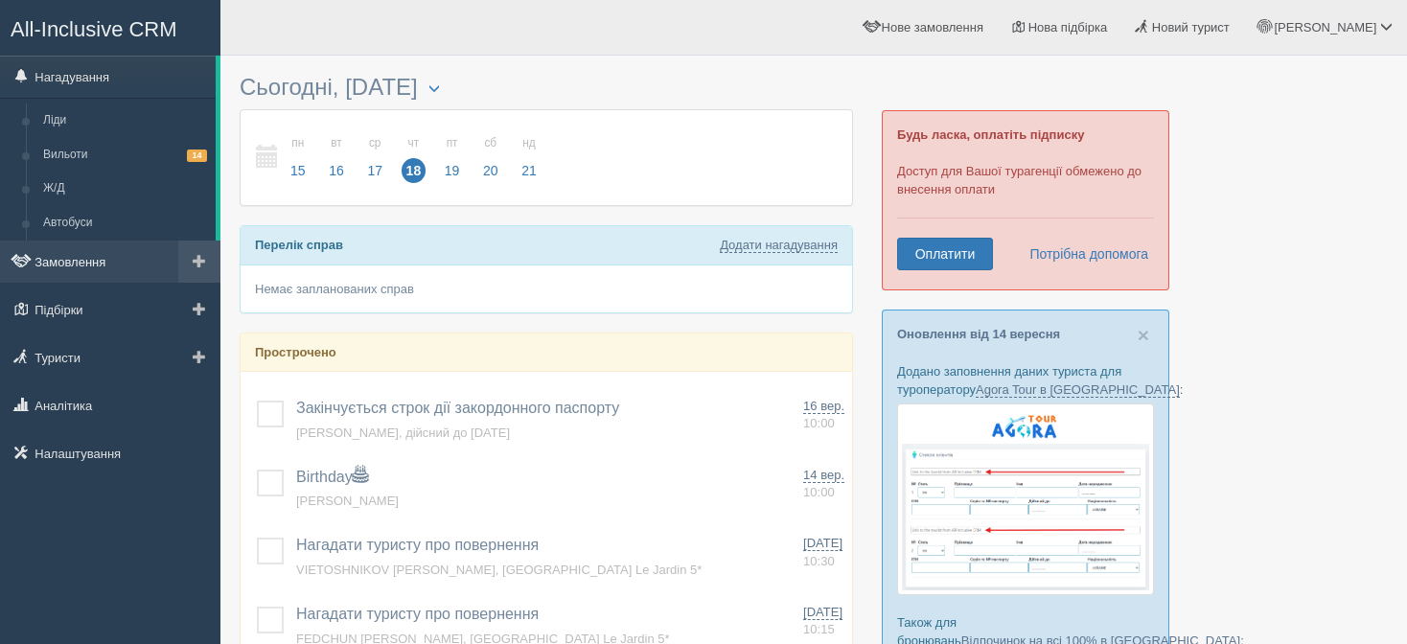
click at [163, 244] on link "Замовлення" at bounding box center [110, 262] width 220 height 42
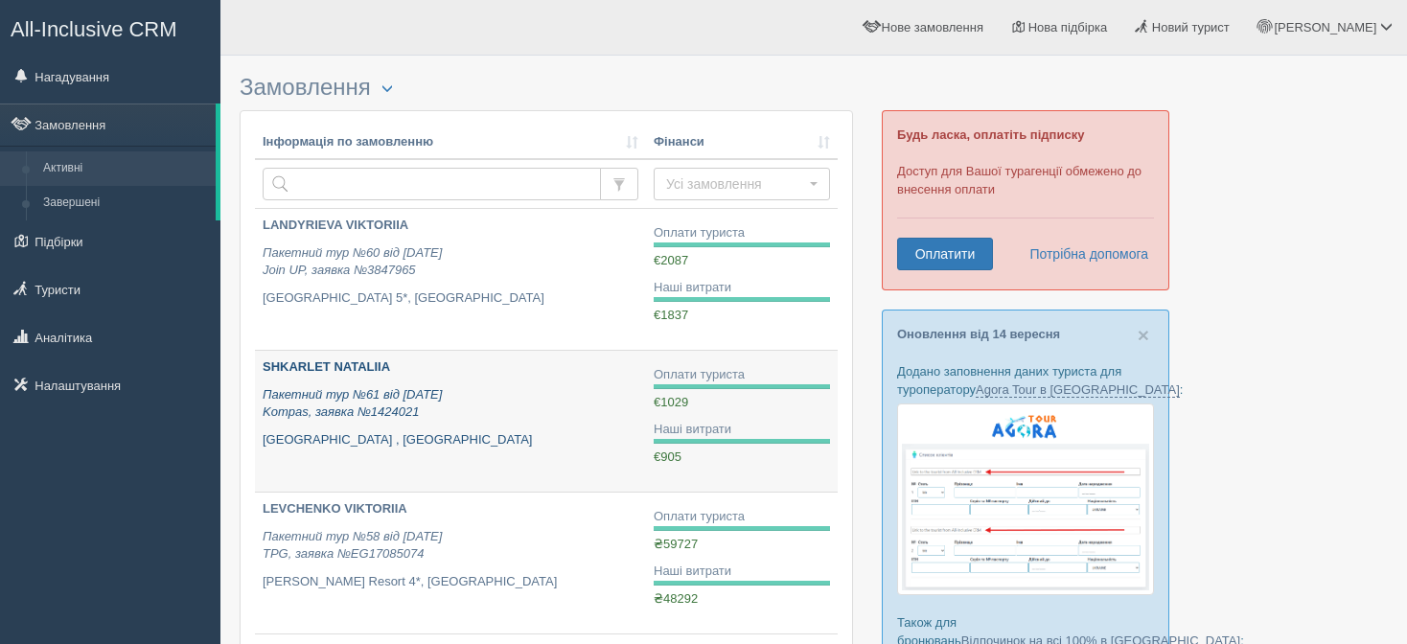
click at [393, 400] on icon "Пакетний тур №61 від [DATE] Kompas, заявка №1424021" at bounding box center [352, 403] width 179 height 33
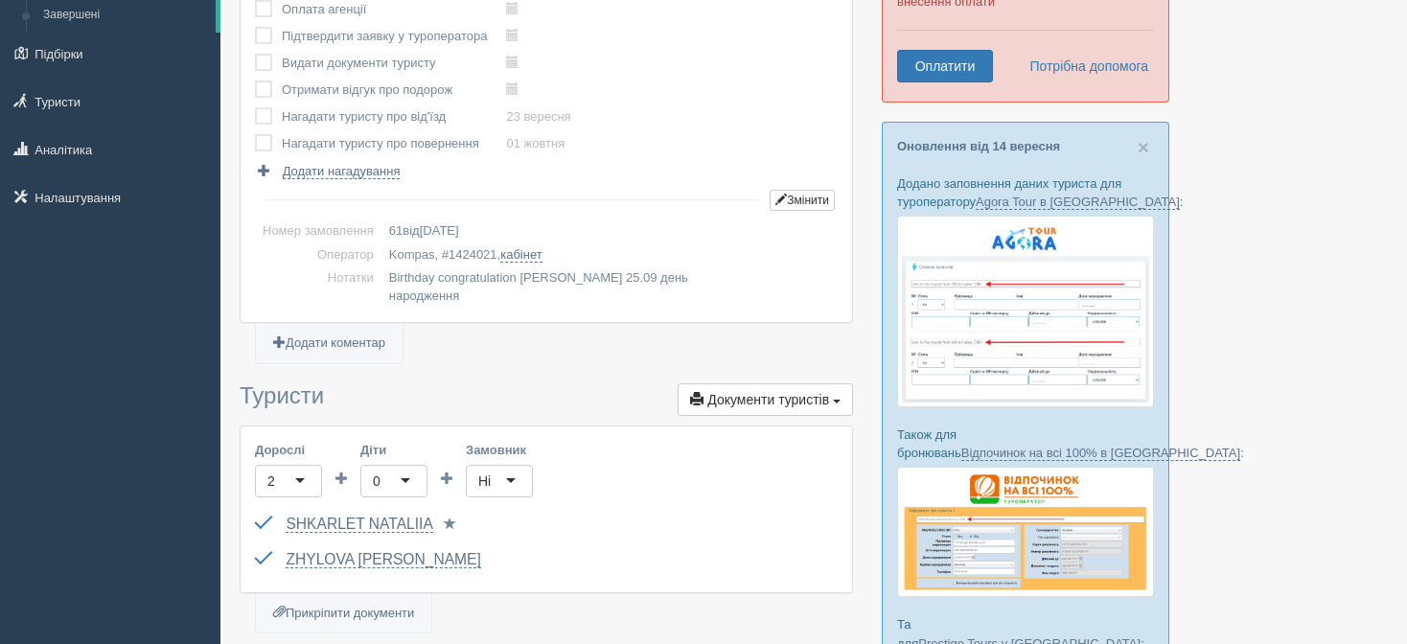
scroll to position [192, 0]
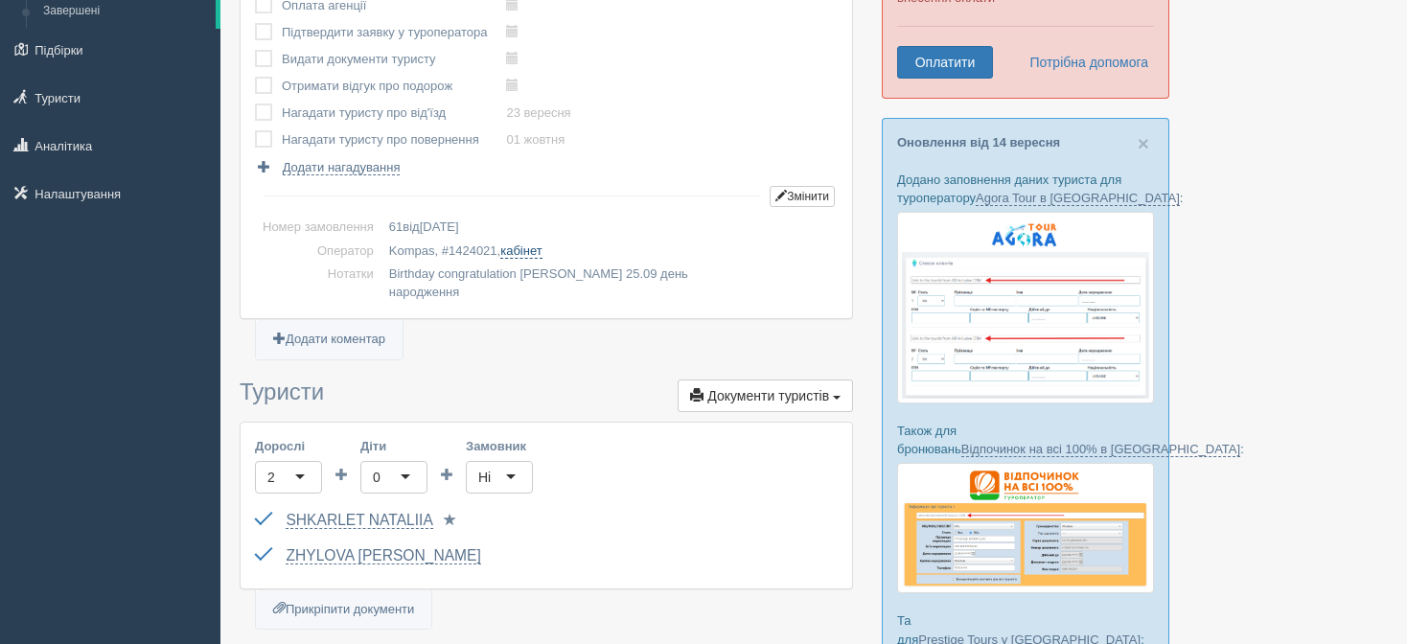
click at [530, 251] on link "кабінет" at bounding box center [520, 250] width 41 height 15
